Goal: Task Accomplishment & Management: Manage account settings

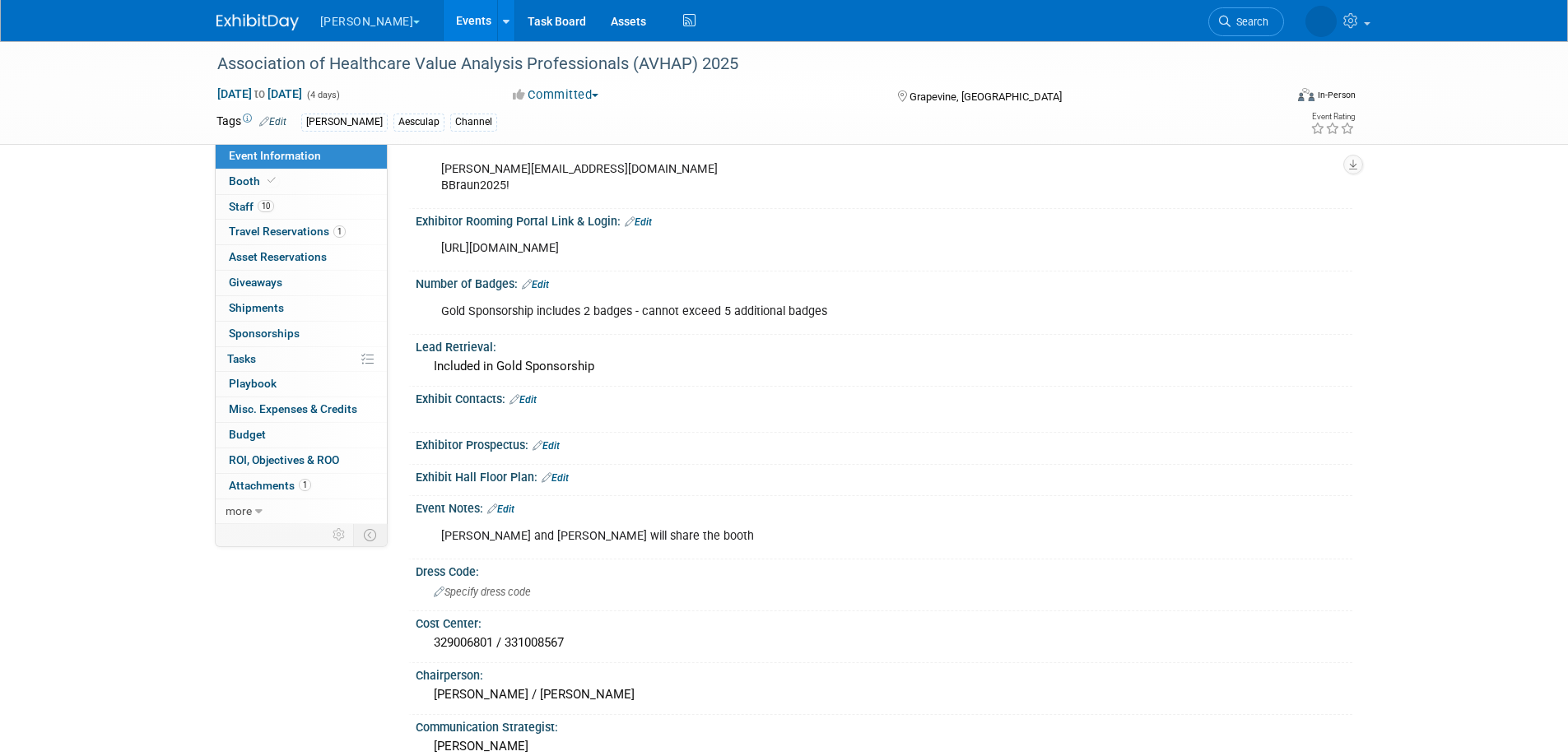
click at [444, 17] on link "Events" at bounding box center [474, 21] width 60 height 42
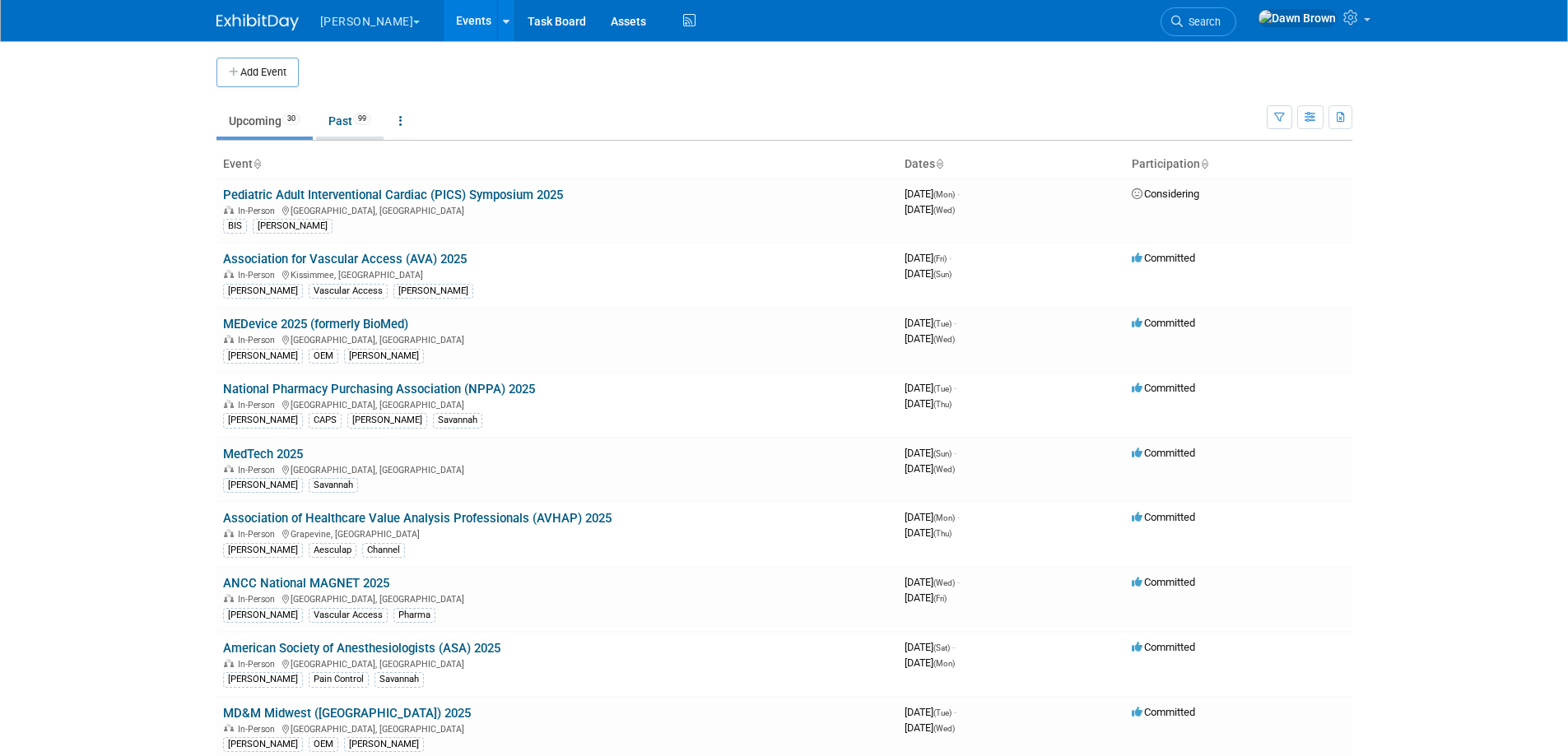
click at [338, 115] on link "Past 99" at bounding box center [349, 120] width 68 height 32
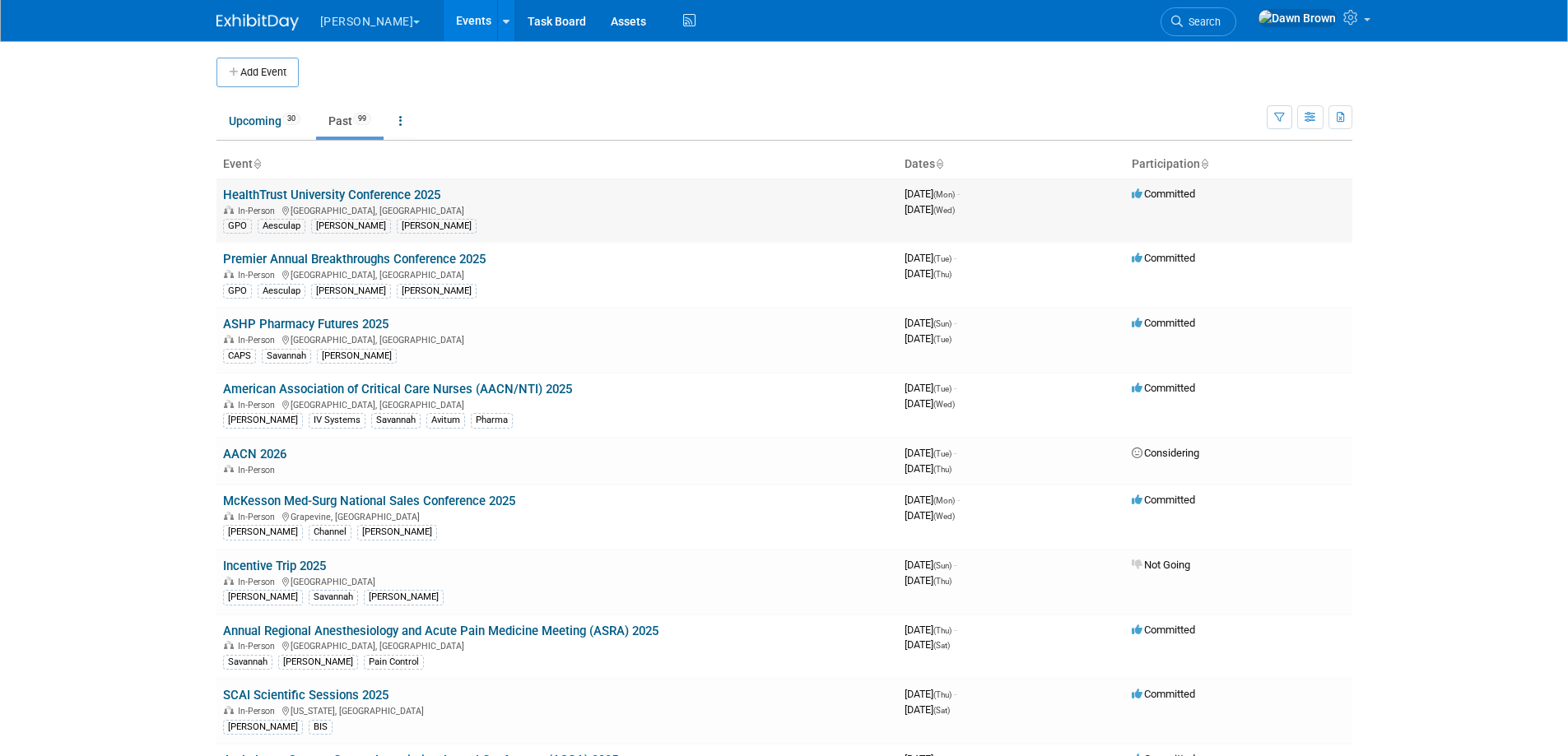
click at [388, 188] on link "HealthTrust University Conference 2025" at bounding box center [332, 195] width 217 height 14
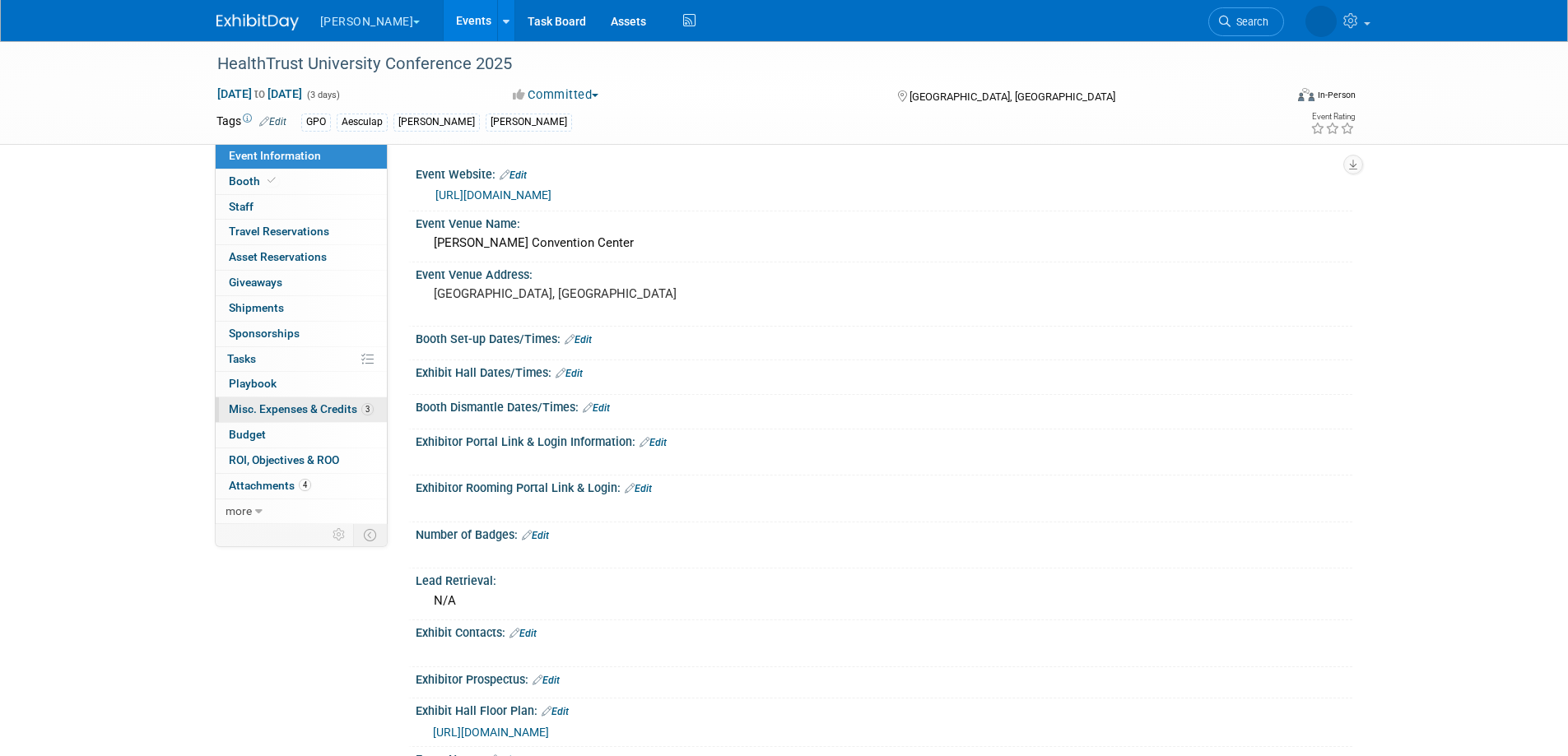
click at [345, 410] on span "Misc. Expenses & Credits 3" at bounding box center [301, 409] width 145 height 14
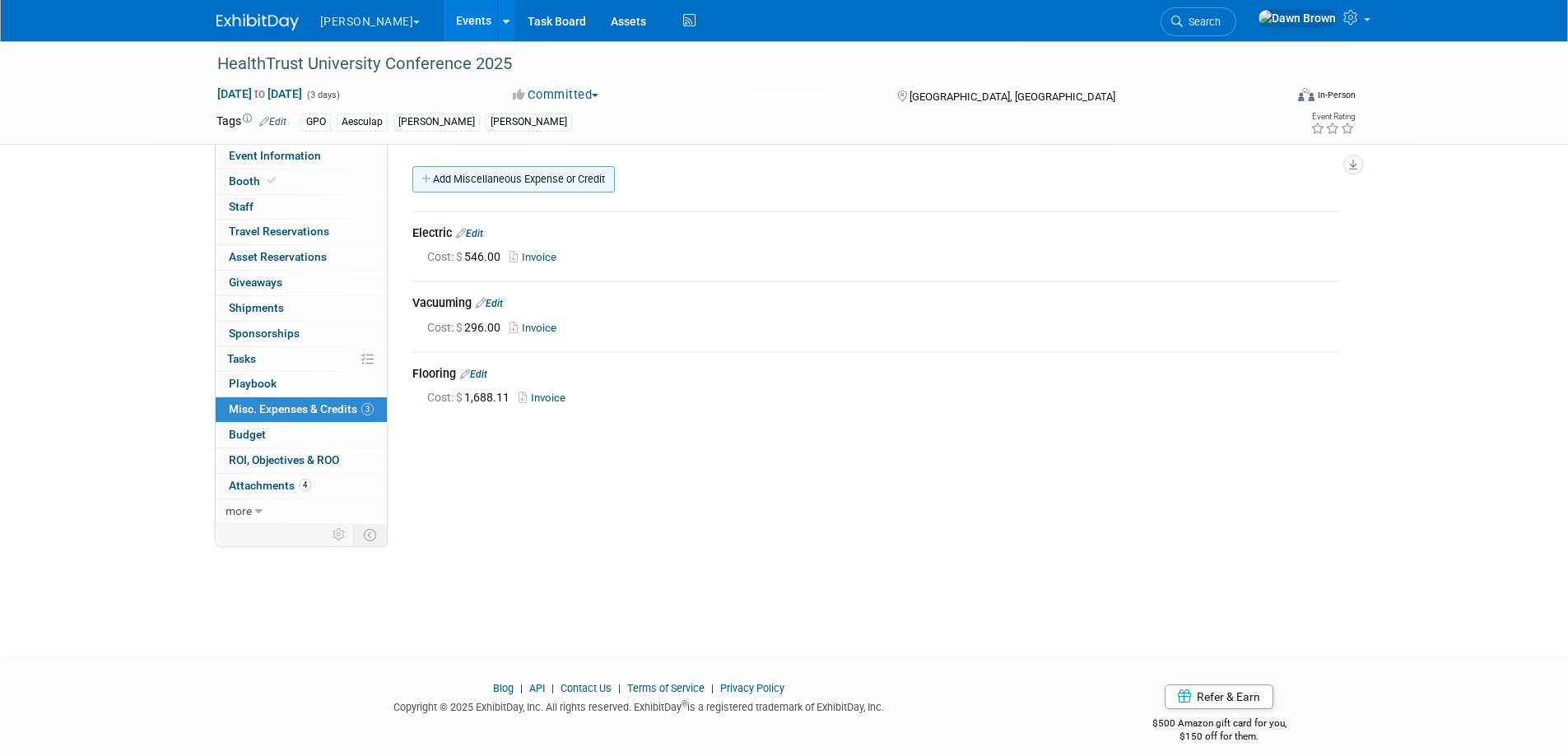
click at [473, 170] on link "Add Miscellaneous Expense or Credit" at bounding box center [514, 179] width 203 height 26
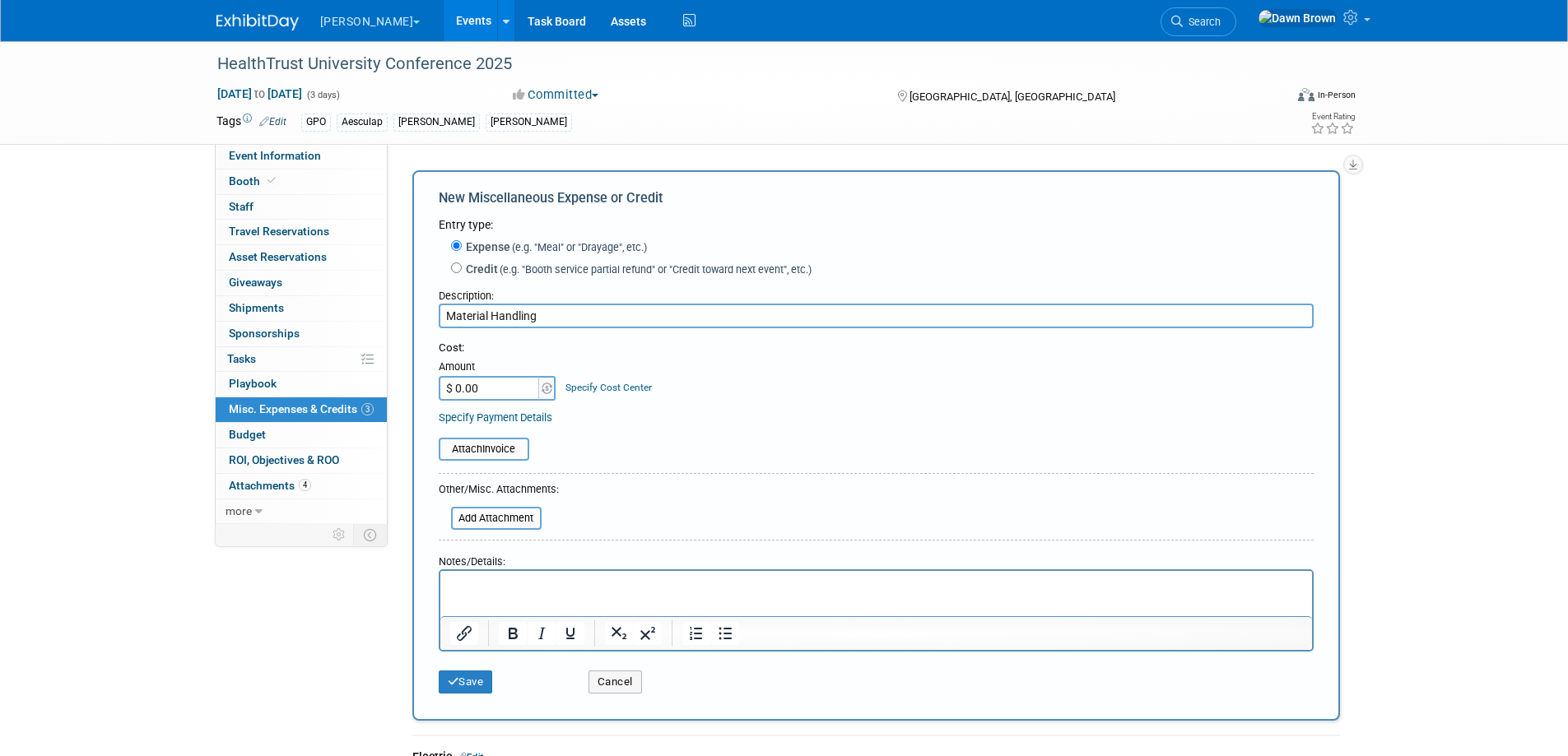
type input "Material Handling"
click at [497, 392] on input "$ 0.00" at bounding box center [490, 388] width 103 height 24
type input "$ 3,744.00"
click at [581, 387] on link "Specify Cost Center" at bounding box center [609, 387] width 87 height 12
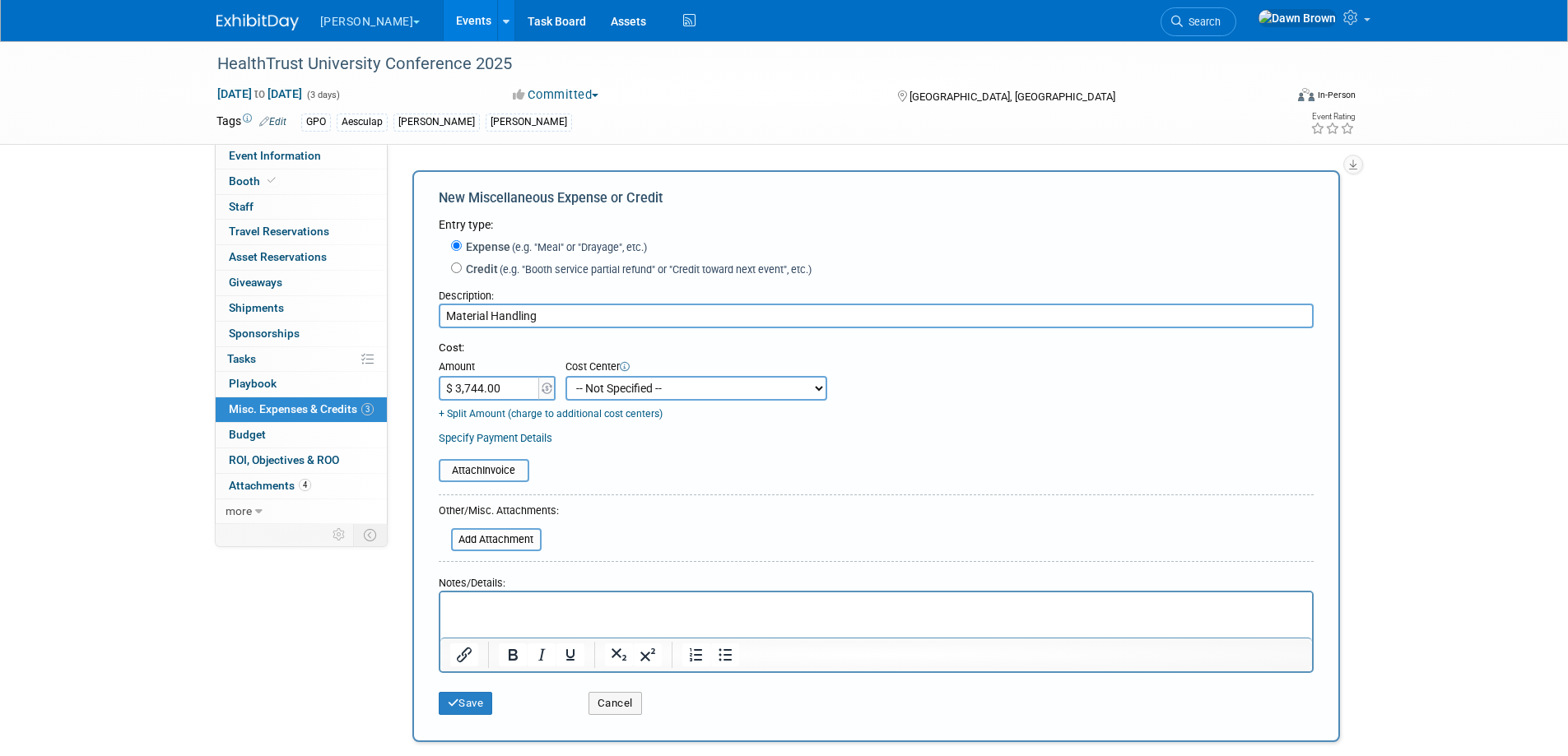
click at [581, 387] on select "-- Not Specified -- #3229006818 (Marketing Communications) #328006813 (BIS) #32…" at bounding box center [695, 388] width 261 height 24
select select "18965932"
click at [565, 377] on select "-- Not Specified -- #3229006818 (Marketing Communications) #328006813 (BIS) #32…" at bounding box center [695, 388] width 261 height 24
click at [476, 470] on input "file" at bounding box center [430, 471] width 196 height 20
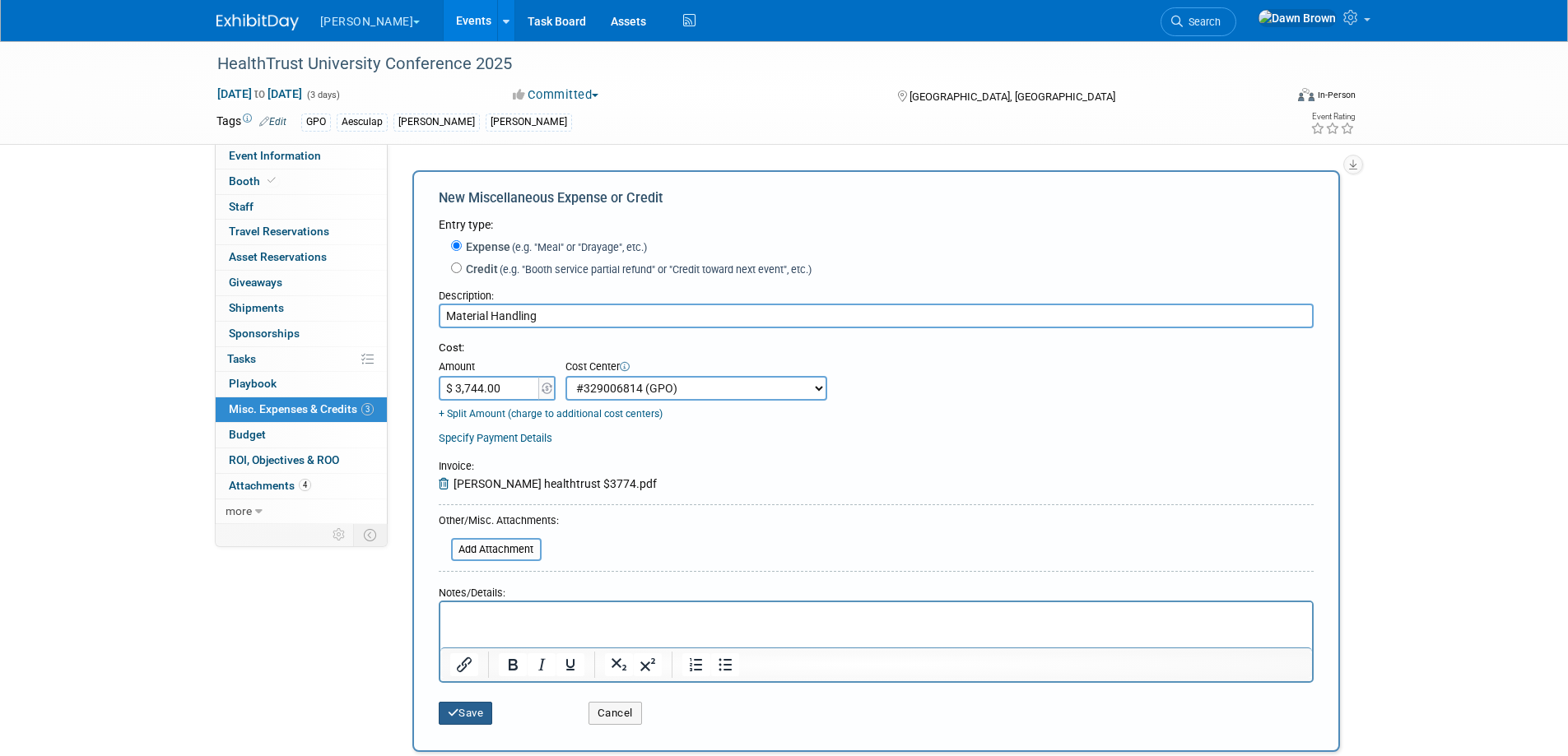
click at [471, 709] on button "Save" at bounding box center [466, 713] width 54 height 23
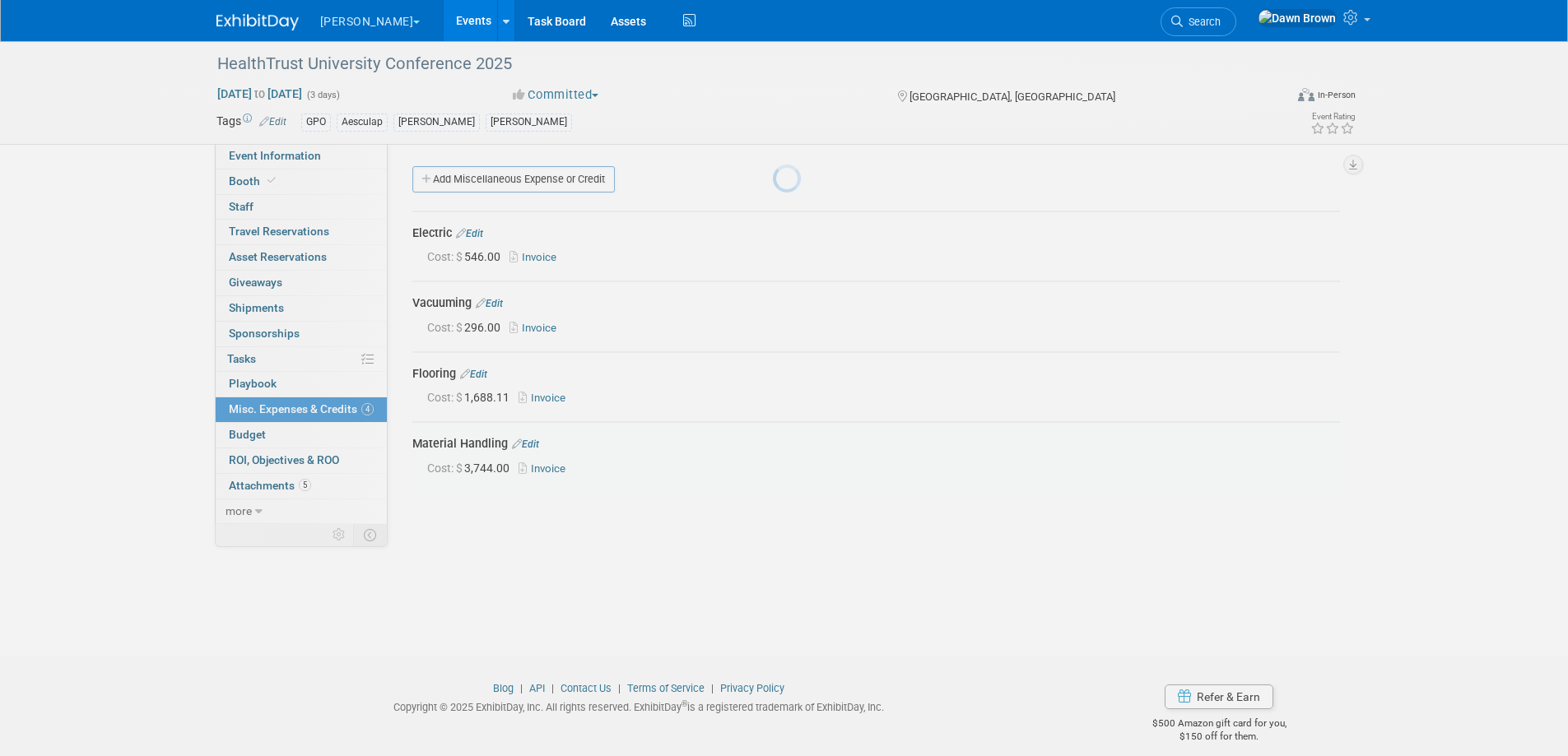
scroll to position [15, 0]
